Goal: Contribute content

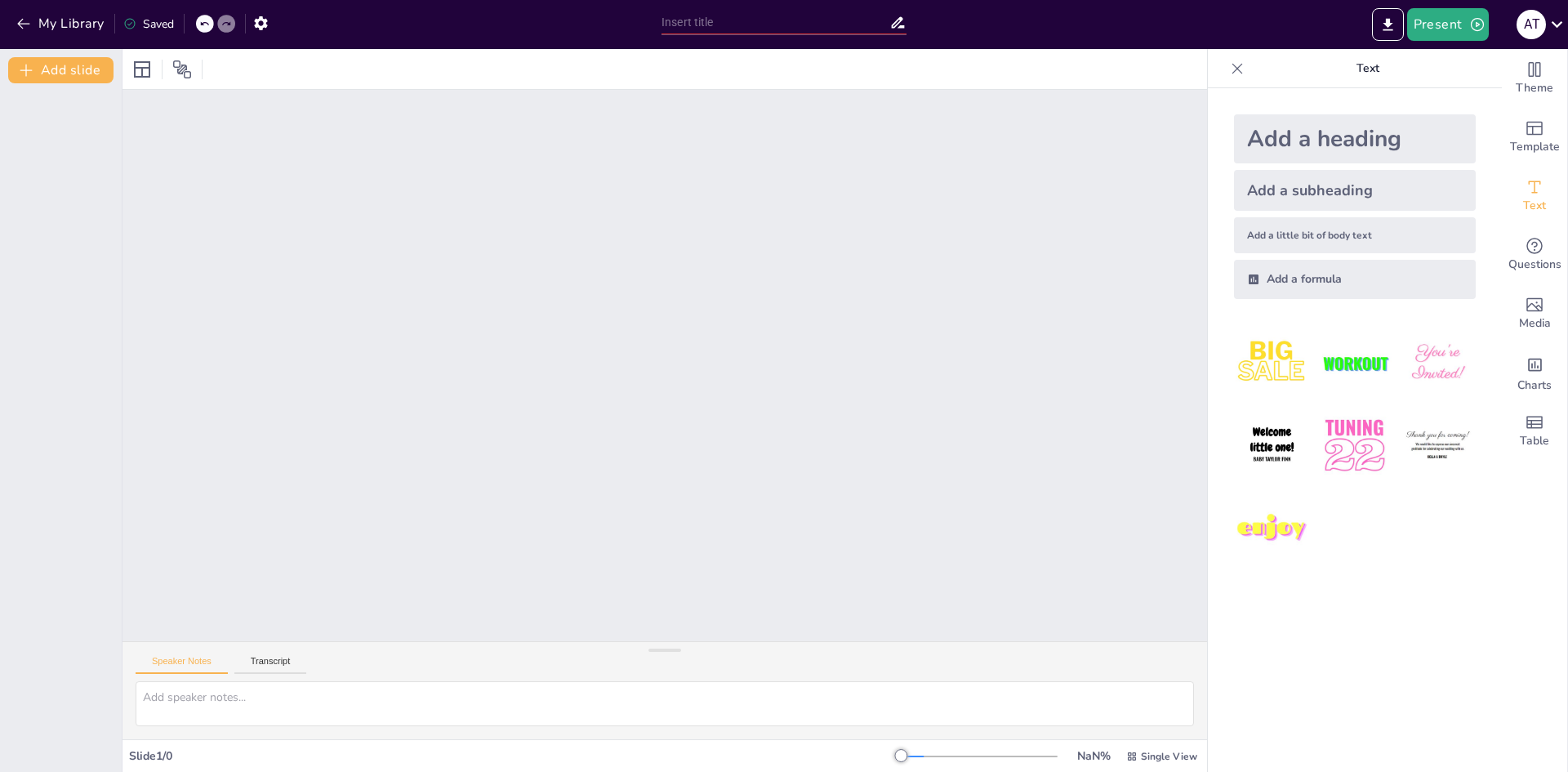
drag, startPoint x: 220, startPoint y: 764, endPoint x: 500, endPoint y: 761, distance: 280.0
click at [492, 761] on div "Slide 1 / 0" at bounding box center [515, 755] width 772 height 16
click at [1349, 351] on img at bounding box center [1354, 362] width 76 height 76
click at [1380, 144] on div "Add a heading" at bounding box center [1355, 138] width 241 height 49
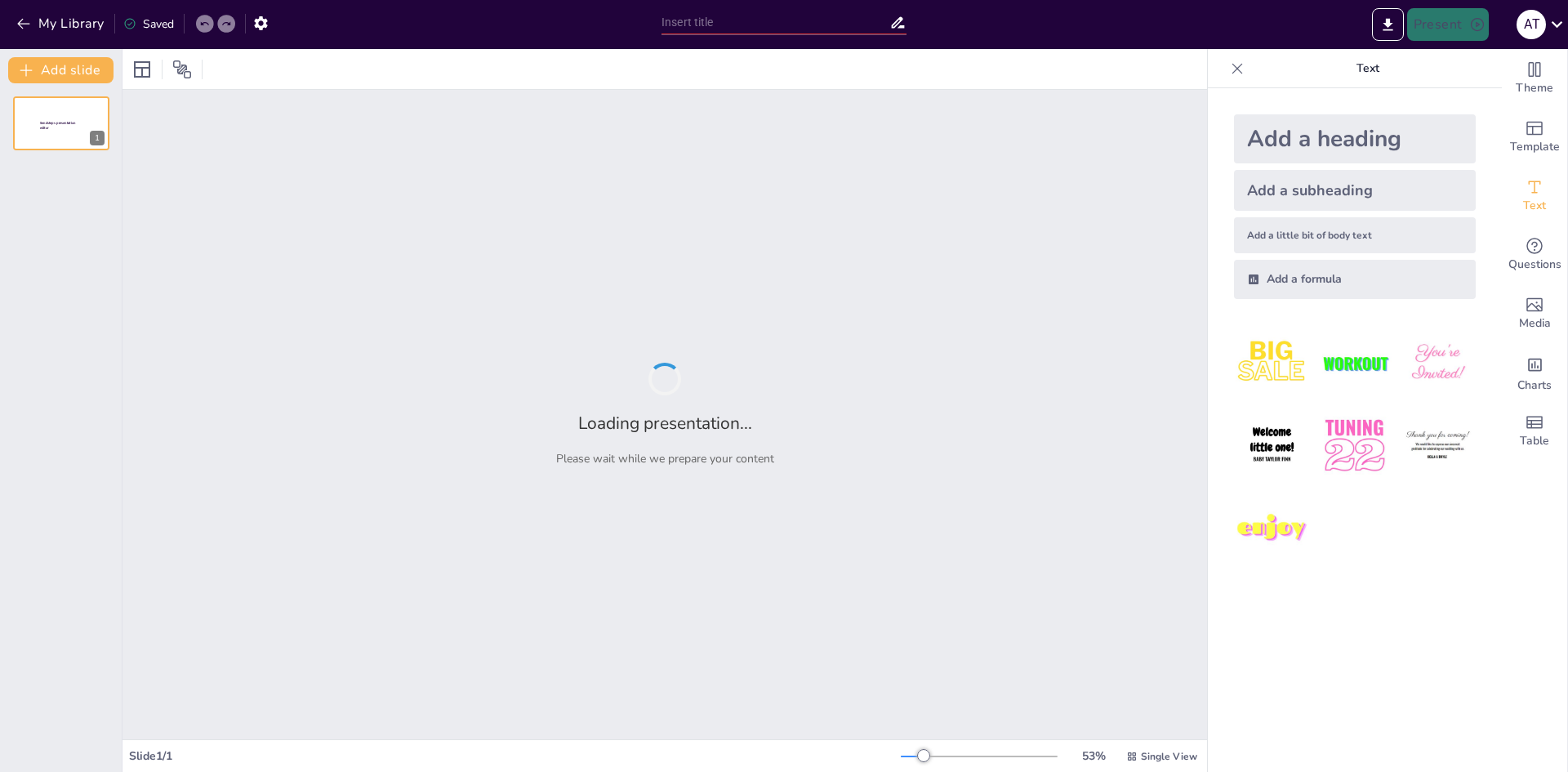
drag, startPoint x: 1377, startPoint y: 152, endPoint x: 1372, endPoint y: 183, distance: 31.4
click at [1377, 151] on div "Add a heading" at bounding box center [1355, 138] width 241 height 49
click at [1373, 190] on div "Add a subheading" at bounding box center [1355, 191] width 241 height 41
click at [1373, 198] on div "Add a subheading" at bounding box center [1355, 191] width 241 height 41
type input "38"
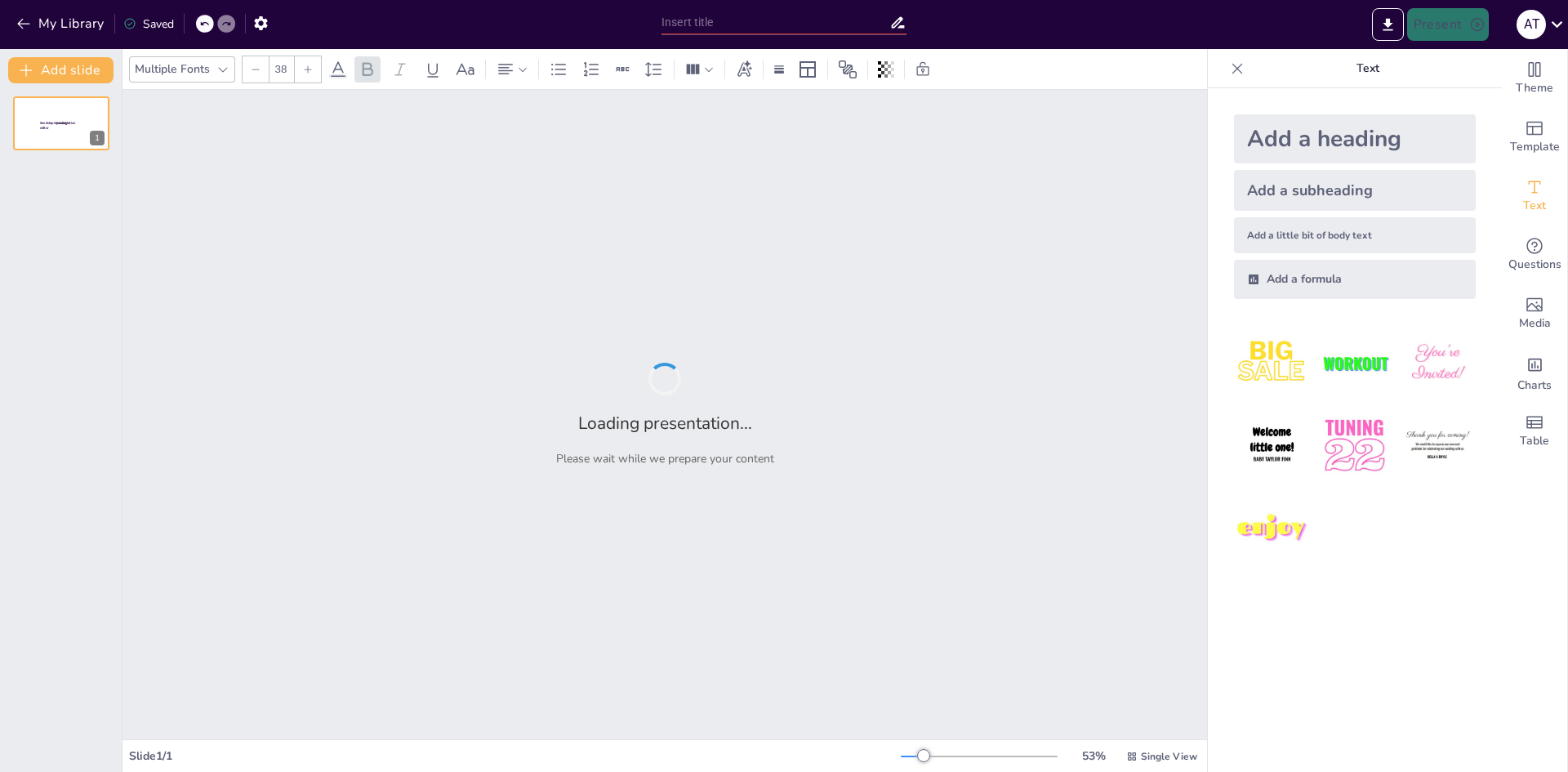
click at [1340, 246] on div "Add a little bit of body text" at bounding box center [1355, 235] width 241 height 36
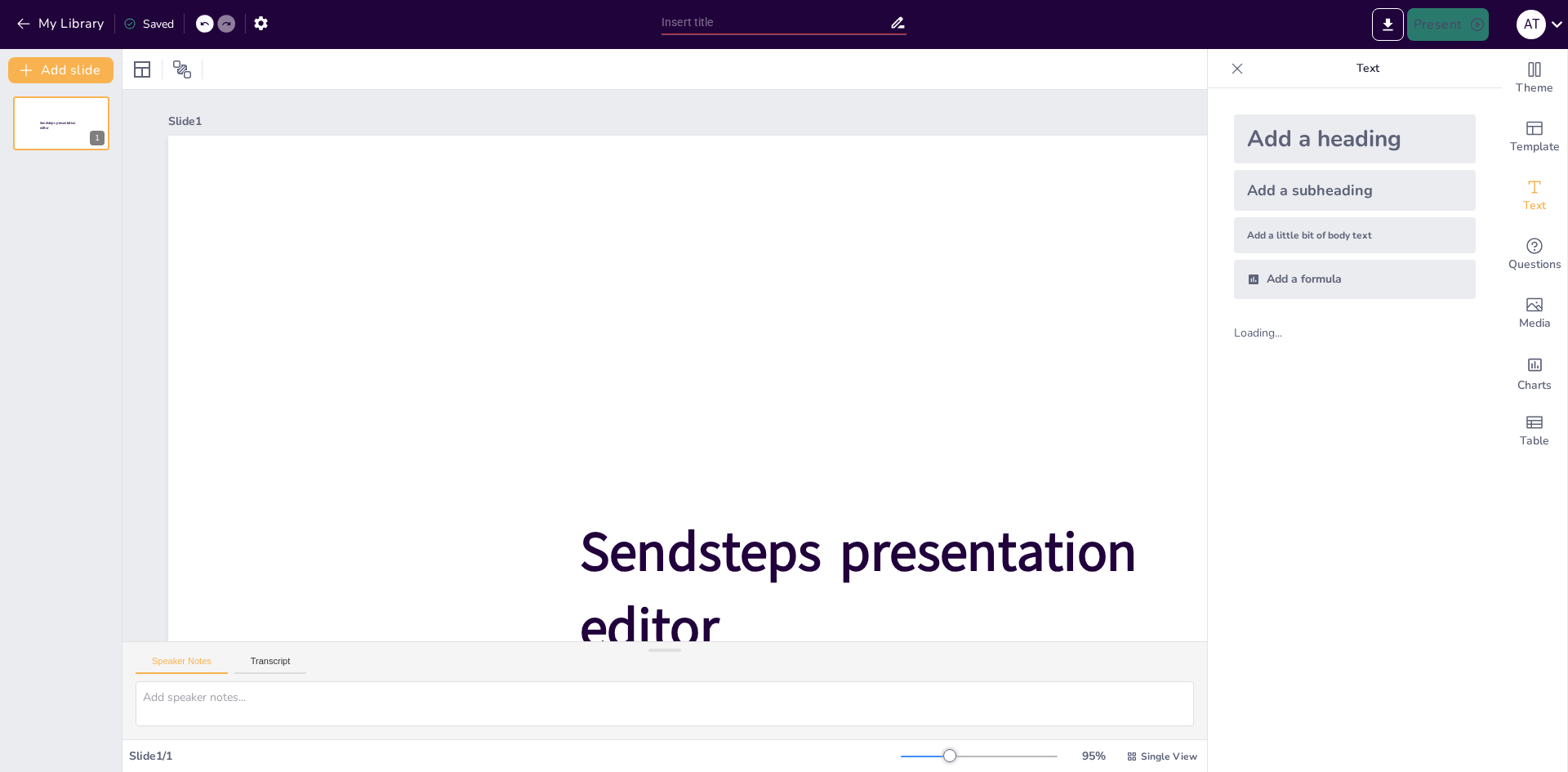
click at [1265, 311] on div "Add a heading Add a subheading Add a little bit of body text Add a formula" at bounding box center [1355, 206] width 268 height 211
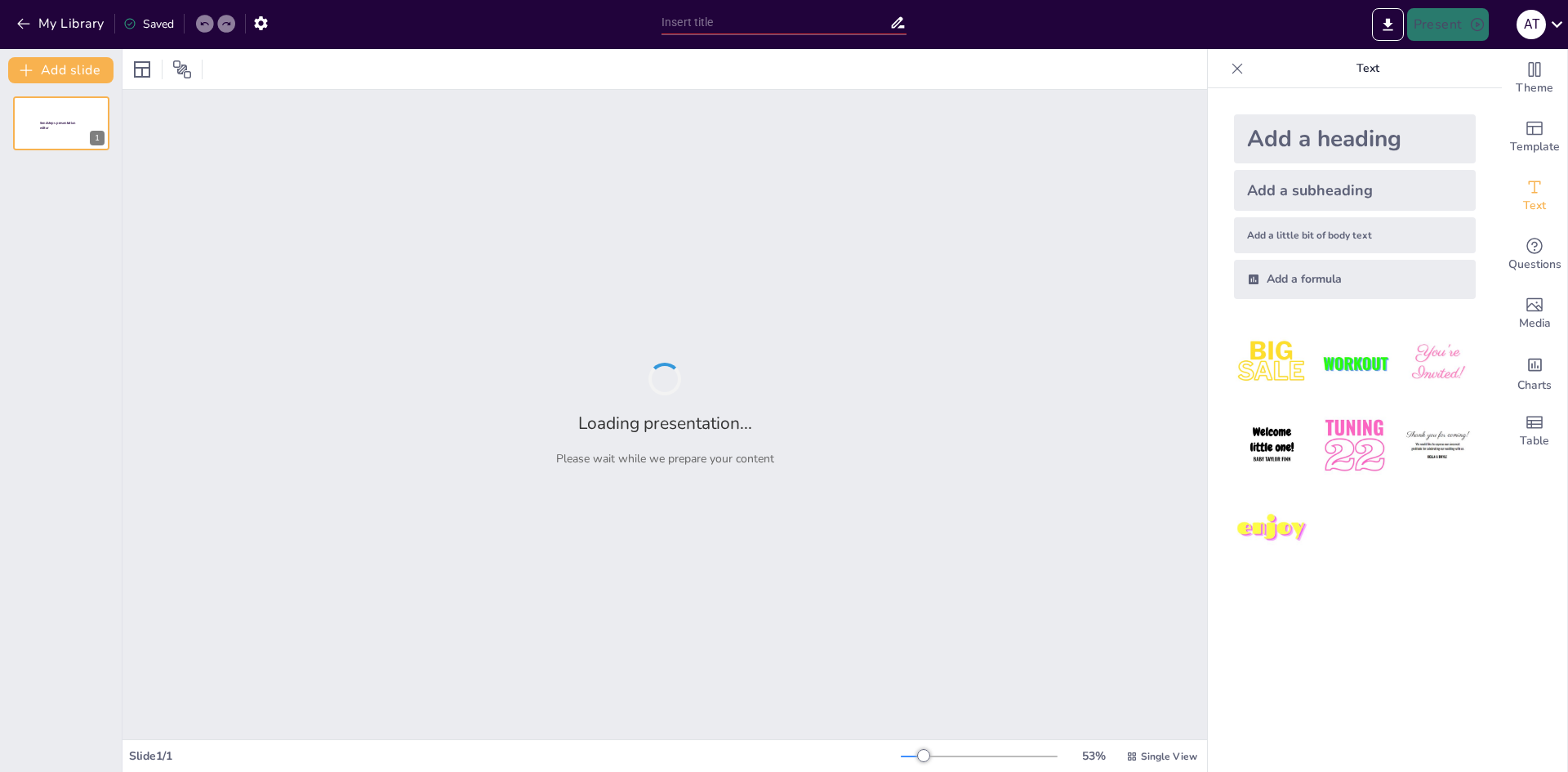
drag, startPoint x: 1317, startPoint y: 176, endPoint x: 1317, endPoint y: 227, distance: 51.0
click at [1317, 178] on div "Add a subheading" at bounding box center [1355, 191] width 241 height 41
drag, startPoint x: 1317, startPoint y: 231, endPoint x: 1317, endPoint y: 241, distance: 10.0
click at [1317, 232] on div "Add a little bit of body text" at bounding box center [1355, 235] width 241 height 36
type input "26"
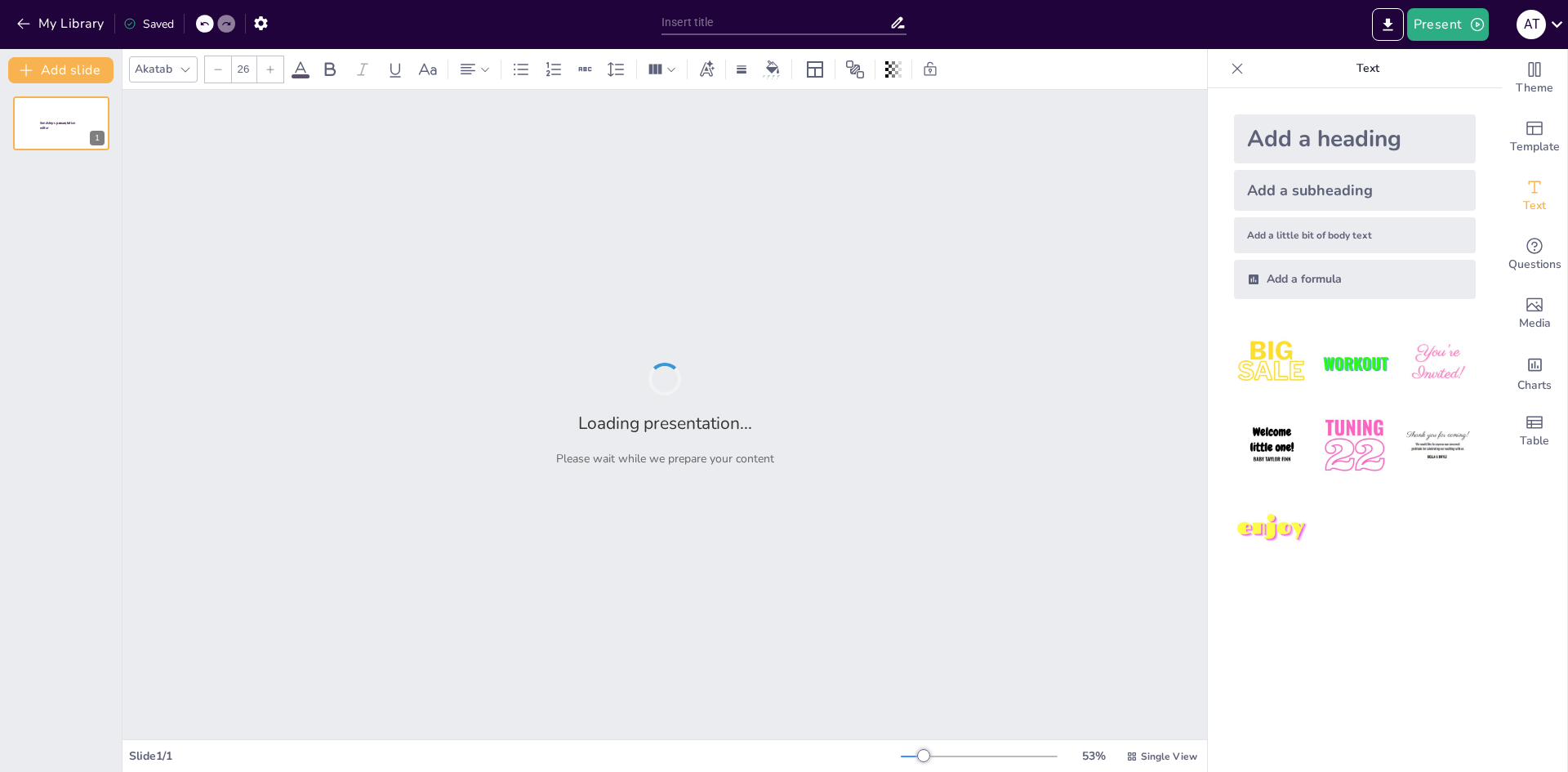
click at [1317, 242] on div "Add a little bit of body text" at bounding box center [1355, 235] width 241 height 36
click at [1318, 247] on div "Add a little bit of body text" at bounding box center [1355, 235] width 241 height 36
click at [1318, 244] on div "Add a little bit of body text" at bounding box center [1355, 235] width 241 height 36
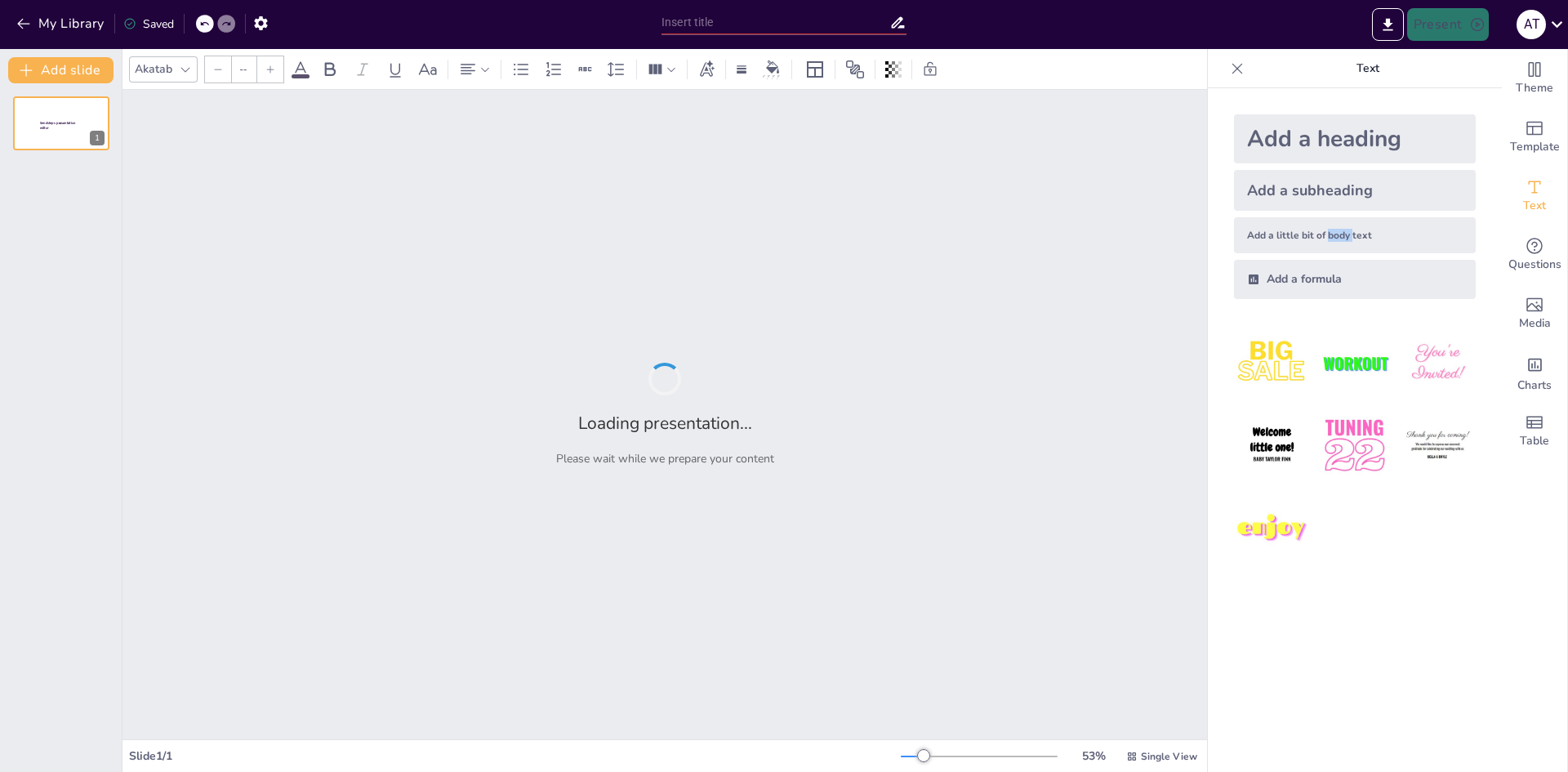
type input "26"
click at [1318, 244] on div "Add a little bit of body text" at bounding box center [1355, 235] width 241 height 36
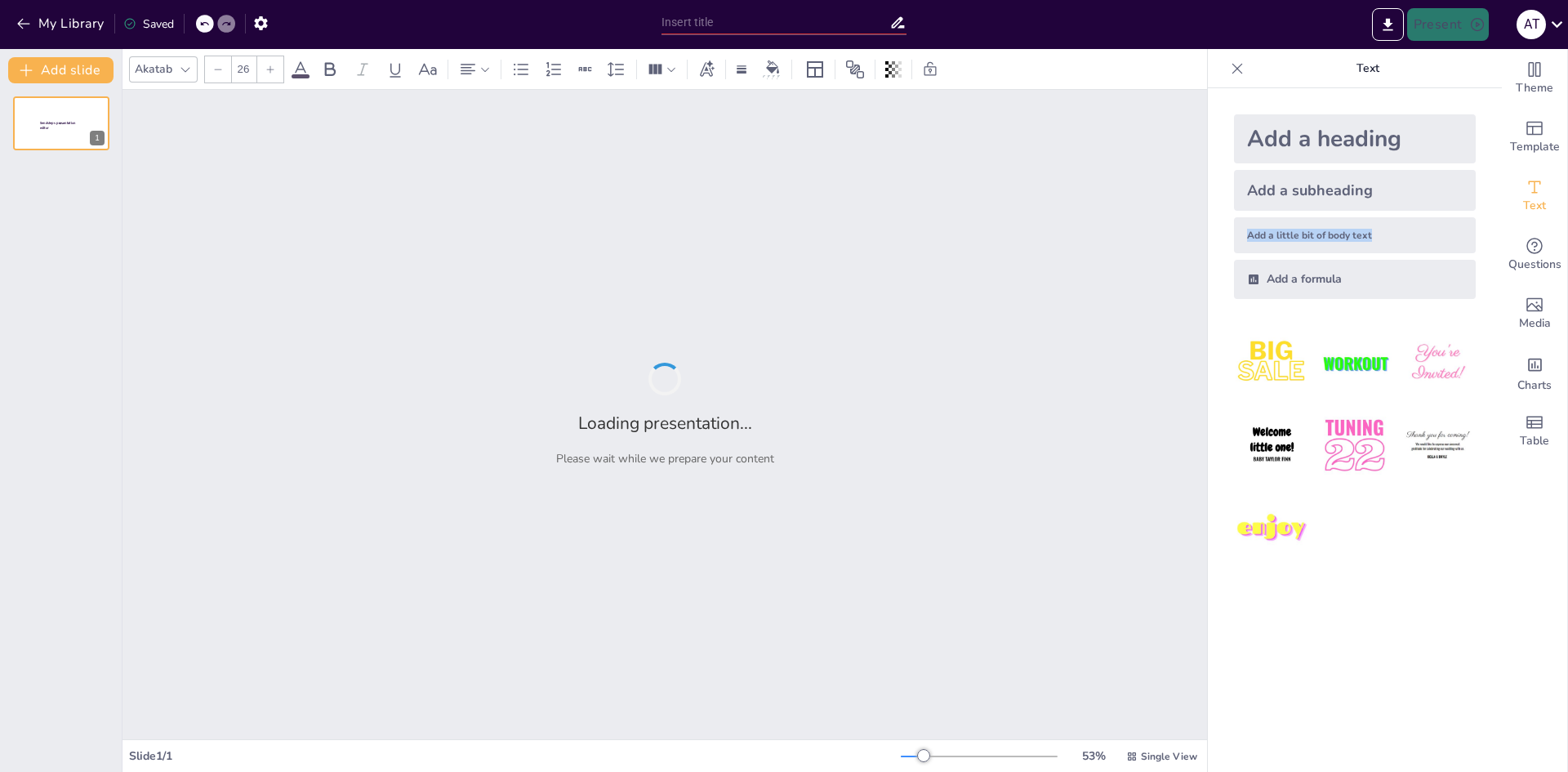
click at [1318, 244] on div "Add a little bit of body text" at bounding box center [1355, 235] width 241 height 36
type input "26"
click at [1318, 244] on div "Add a little bit of body text" at bounding box center [1355, 235] width 241 height 36
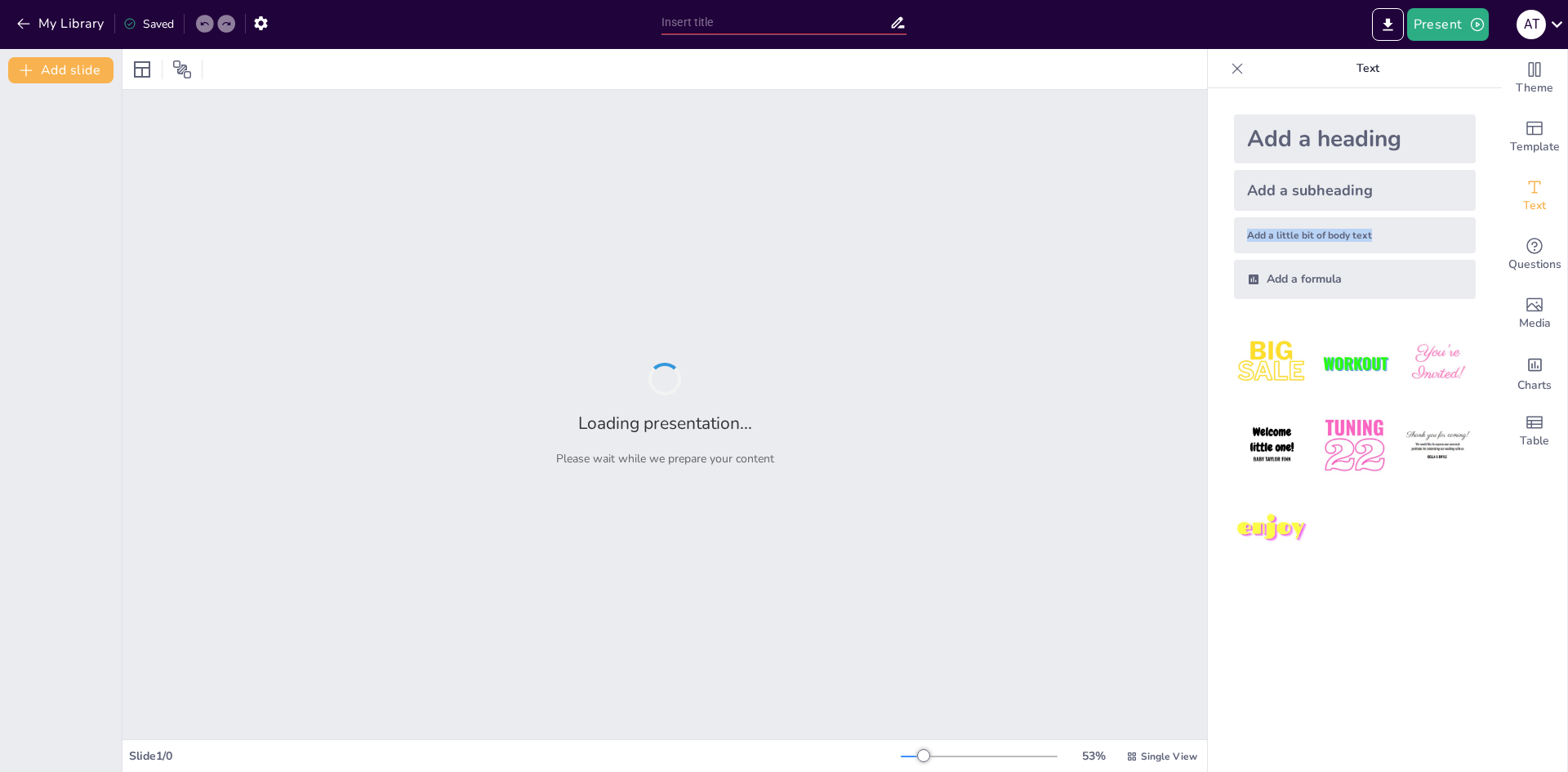
click at [1318, 244] on div "Add a little bit of body text" at bounding box center [1355, 235] width 241 height 36
